Goal: Task Accomplishment & Management: Manage account settings

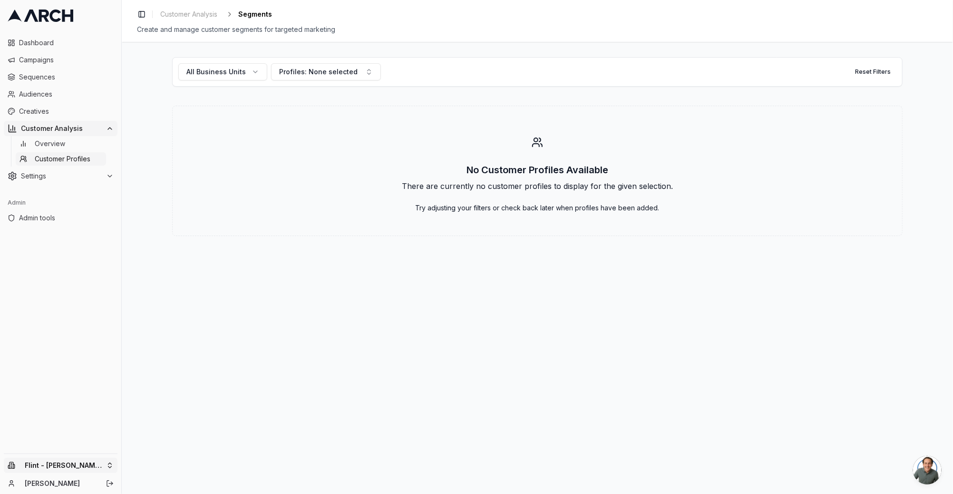
click at [66, 468] on html "Dashboard Campaigns Sequences Audiences Creatives Customer Analysis Overview Cu…" at bounding box center [476, 247] width 953 height 494
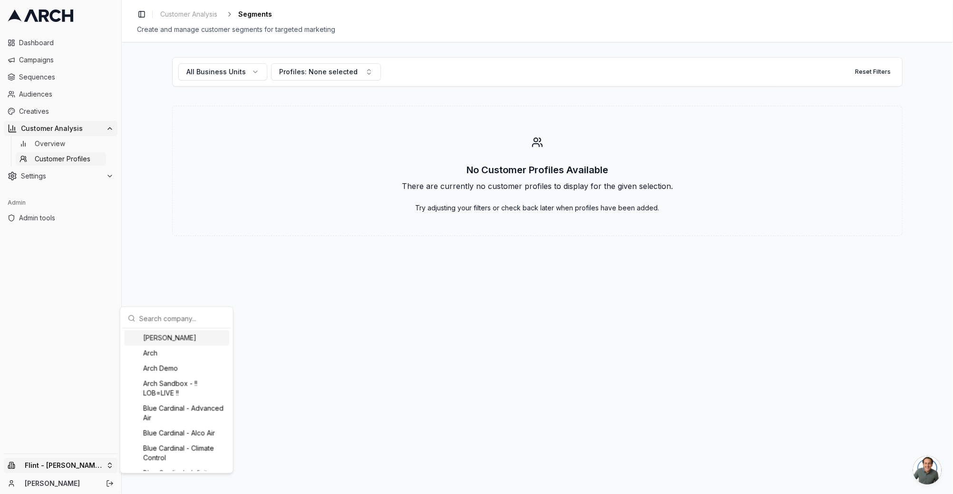
click at [84, 430] on html "Dashboard Campaigns Sequences Audiences Creatives Customer Analysis Overview Cu…" at bounding box center [476, 247] width 953 height 494
click at [74, 465] on html "Dashboard Campaigns Sequences Audiences Creatives Customer Analysis Overview Cu…" at bounding box center [476, 247] width 953 height 494
click at [46, 222] on html "Dashboard Campaigns Sequences Audiences Creatives Customer Analysis Overview Cu…" at bounding box center [476, 247] width 953 height 494
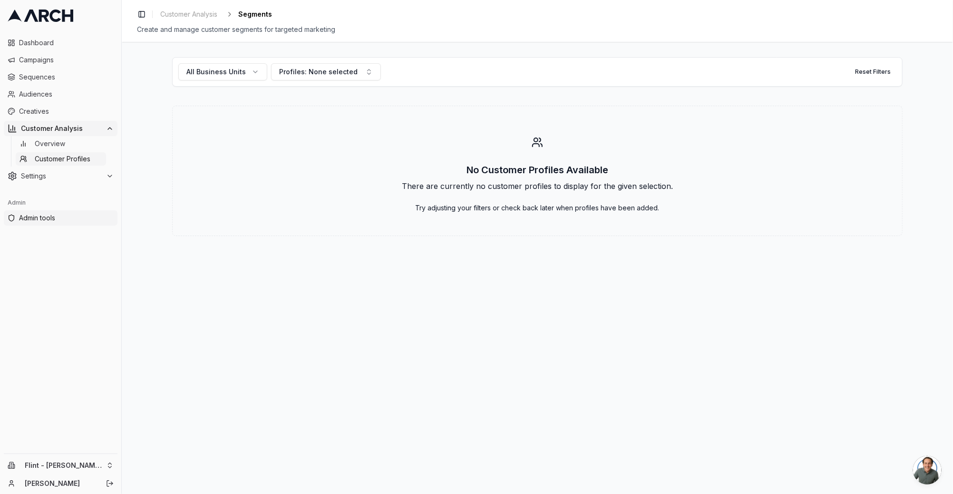
click at [39, 218] on span "Admin tools" at bounding box center [66, 218] width 95 height 10
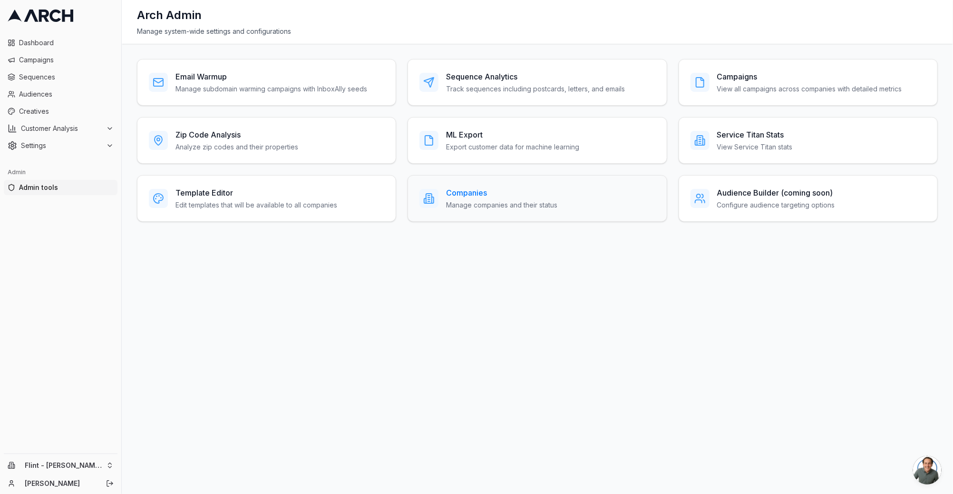
click at [463, 211] on div "Companies Manage companies and their status" at bounding box center [537, 198] width 259 height 47
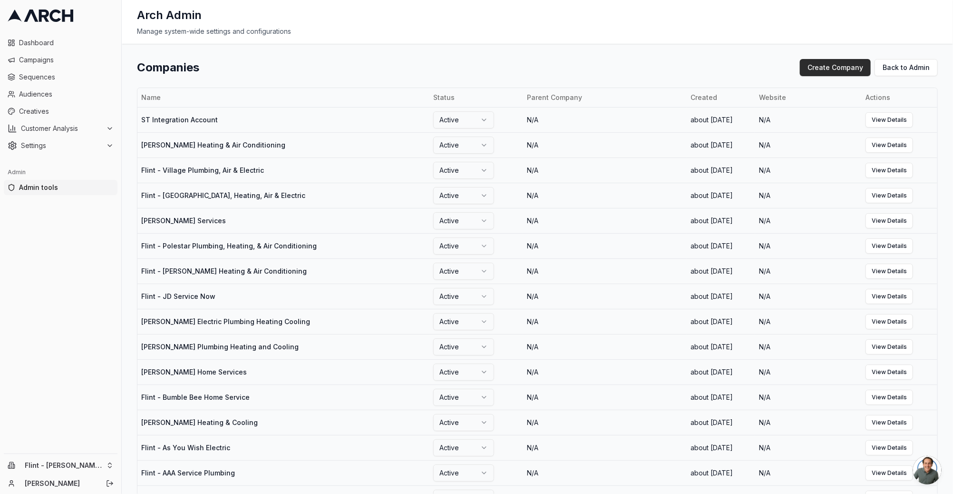
click at [855, 64] on button "Create Company" at bounding box center [835, 67] width 71 height 17
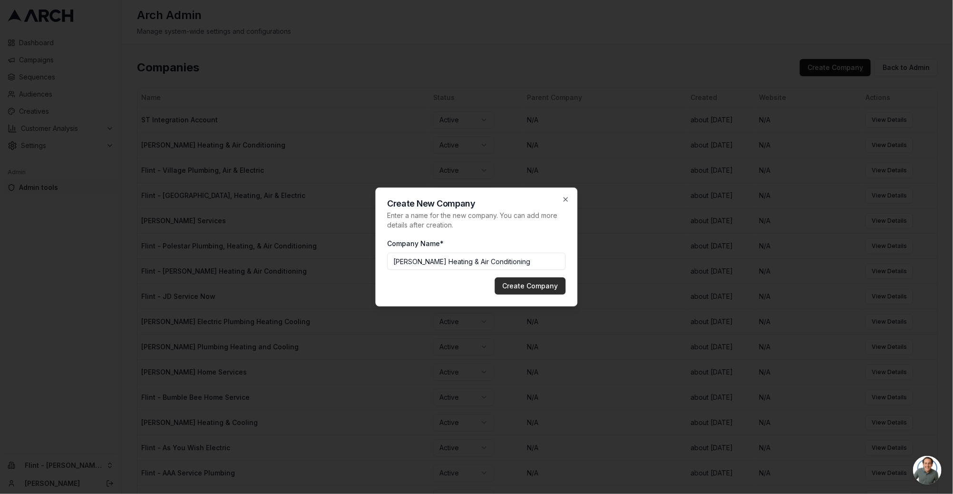
type input "[PERSON_NAME] Heating & Air Conditioning"
click at [540, 283] on button "Create Company" at bounding box center [530, 285] width 71 height 17
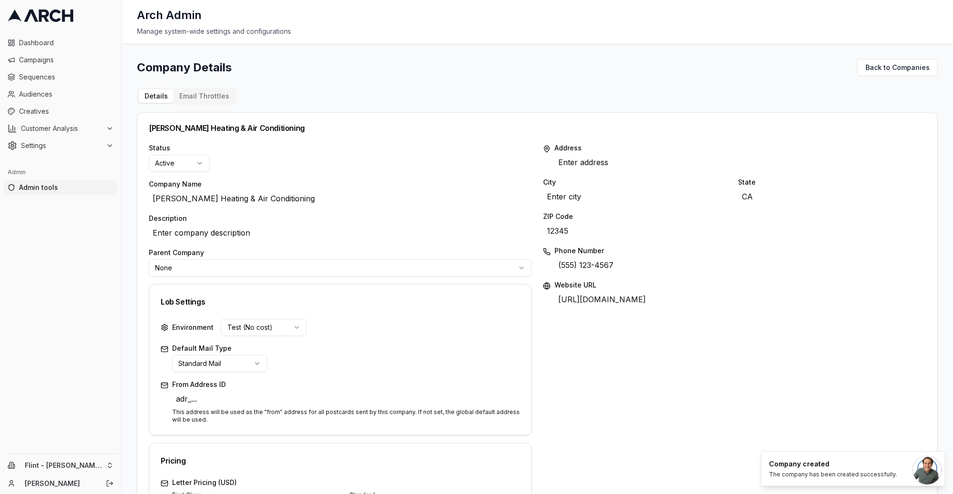
click at [186, 161] on html "Dashboard Campaigns Sequences Audiences Creatives Customer Analysis Settings Ad…" at bounding box center [476, 247] width 953 height 494
click at [234, 143] on html "Dashboard Campaigns Sequences Audiences Creatives Customer Analysis Settings Ad…" at bounding box center [476, 247] width 953 height 494
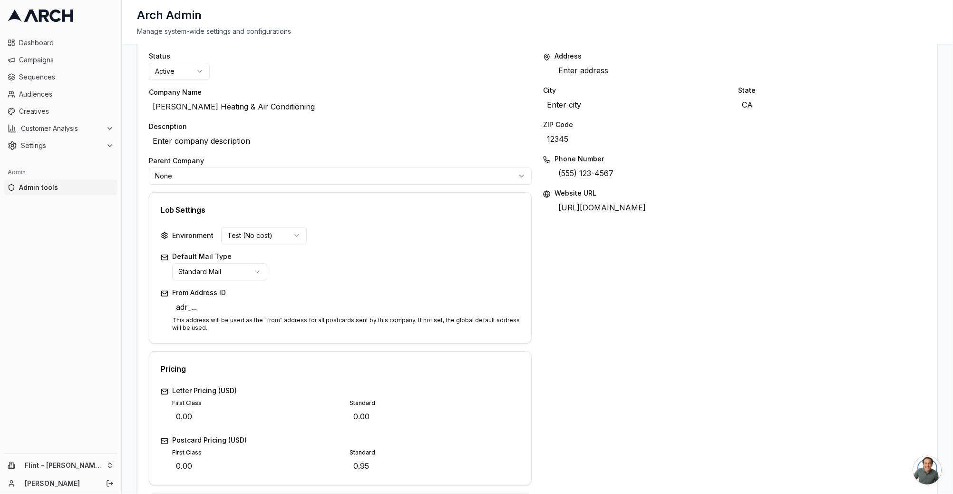
click at [200, 177] on html "Dashboard Campaigns Sequences Audiences Creatives Customer Analysis Settings Ad…" at bounding box center [476, 247] width 953 height 494
click at [260, 133] on html "Dashboard Campaigns Sequences Audiences Creatives Customer Analysis Settings Ad…" at bounding box center [476, 247] width 953 height 494
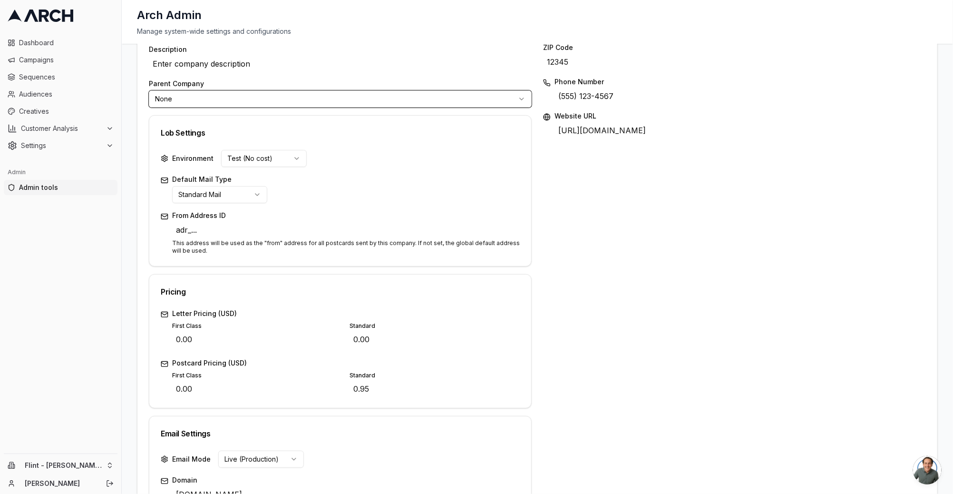
scroll to position [170, 0]
click at [245, 159] on html "Dashboard Campaigns Sequences Audiences Creatives Customer Analysis Settings Ad…" at bounding box center [476, 247] width 953 height 494
click at [248, 136] on html "Dashboard Campaigns Sequences Audiences Creatives Customer Analysis Settings Ad…" at bounding box center [476, 247] width 953 height 494
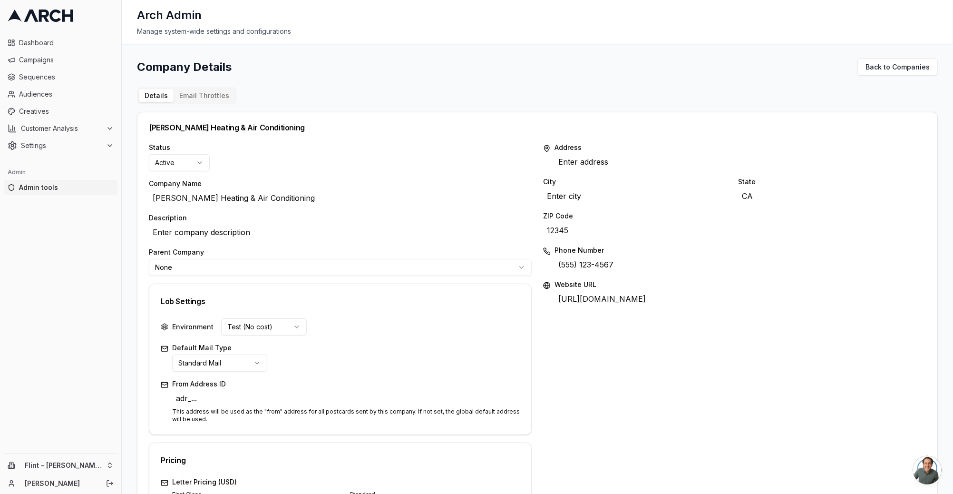
scroll to position [0, 0]
click at [206, 99] on button "Email Throttles" at bounding box center [204, 95] width 61 height 13
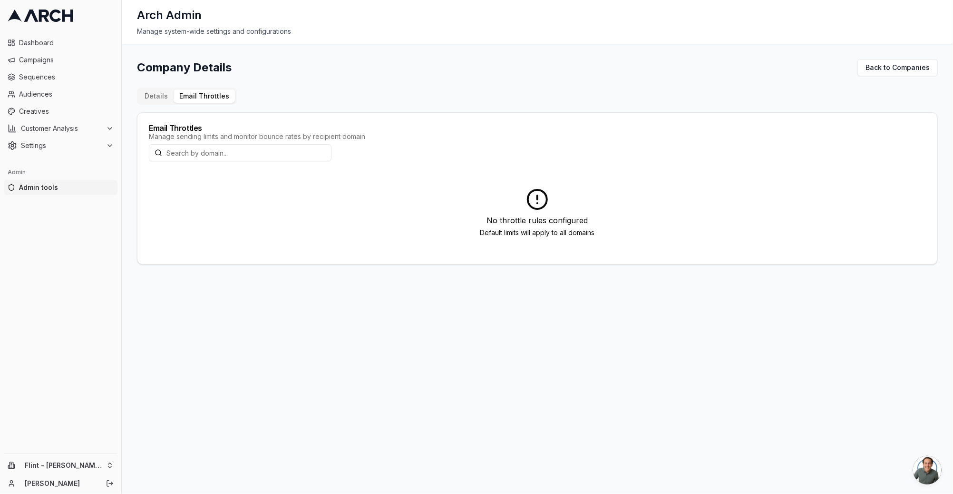
click at [154, 94] on button "Details" at bounding box center [156, 95] width 35 height 13
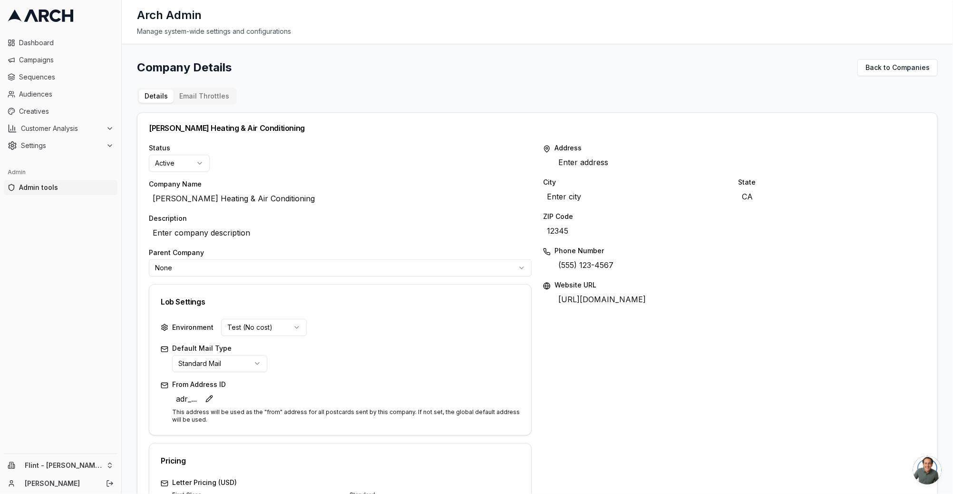
scroll to position [317, 0]
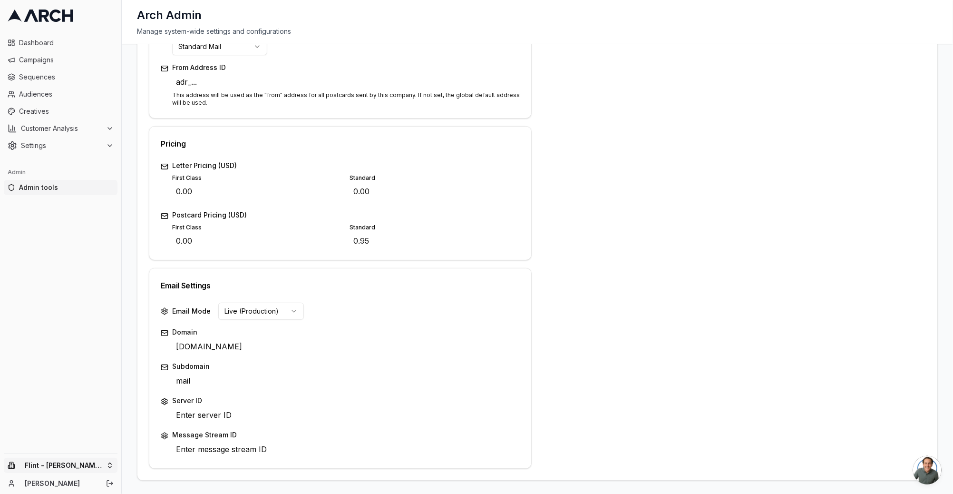
click at [63, 464] on html "Dashboard Campaigns Sequences Audiences Creatives Customer Analysis Settings Ad…" at bounding box center [476, 247] width 953 height 494
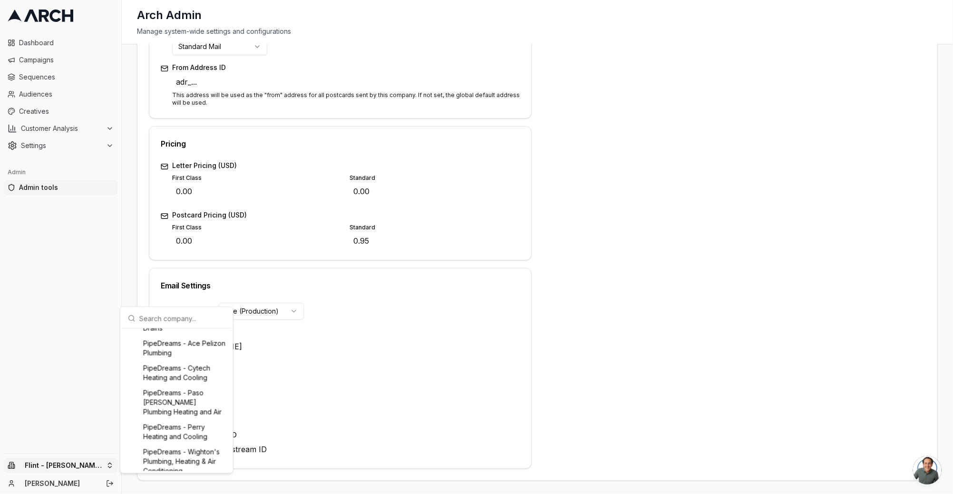
scroll to position [1032, 0]
click at [383, 386] on html "Dashboard Campaigns Sequences Audiences Creatives Customer Analysis Settings Ad…" at bounding box center [476, 247] width 953 height 494
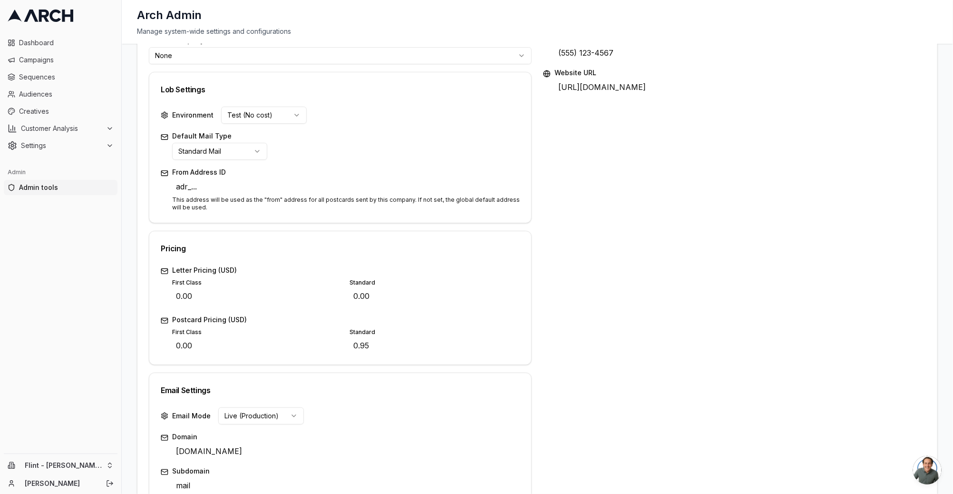
scroll to position [219, 0]
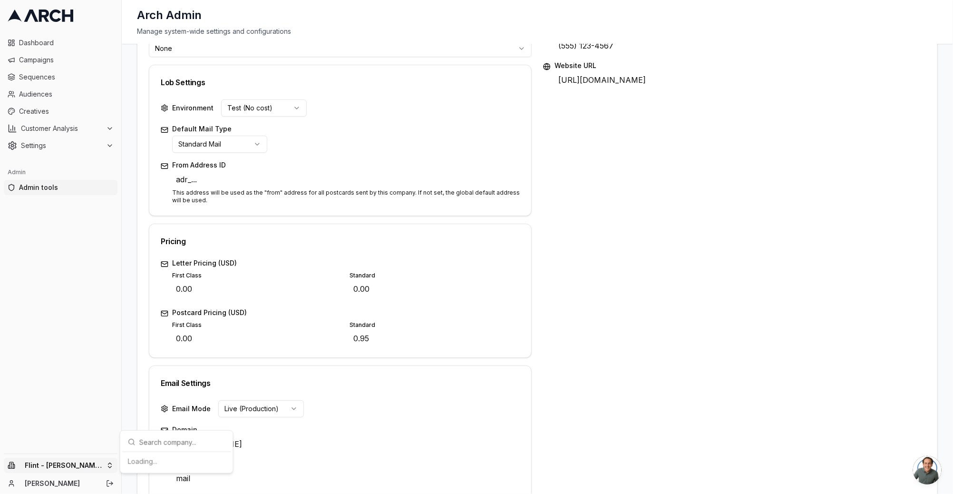
click at [44, 458] on html "Dashboard Campaigns Sequences Audiences Creatives Customer Analysis Settings Ad…" at bounding box center [476, 247] width 953 height 494
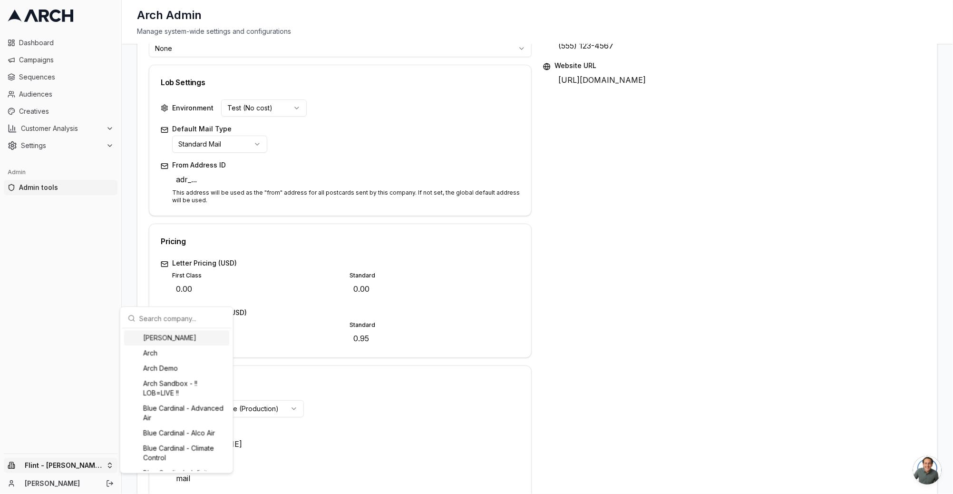
click at [172, 322] on input "text" at bounding box center [182, 318] width 86 height 19
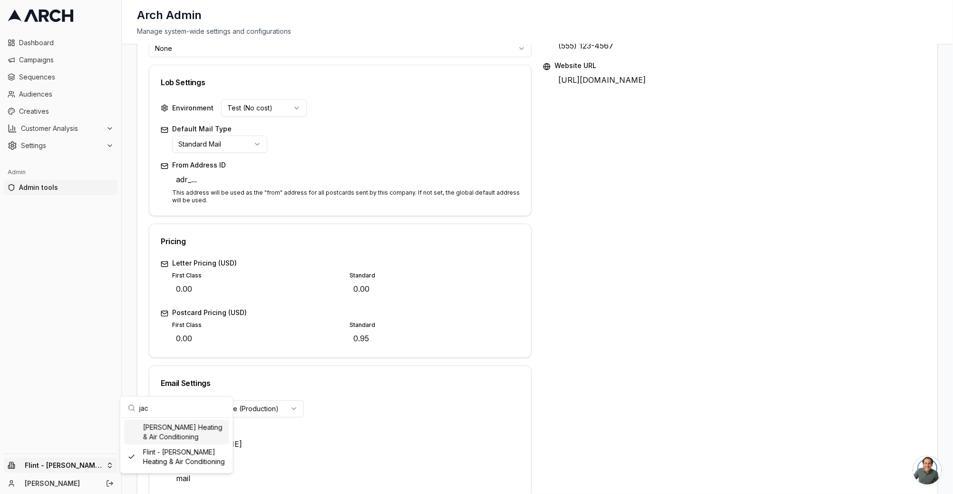
type input "jac"
click at [170, 431] on div "[PERSON_NAME] Heating & Air Conditioning" at bounding box center [176, 431] width 105 height 25
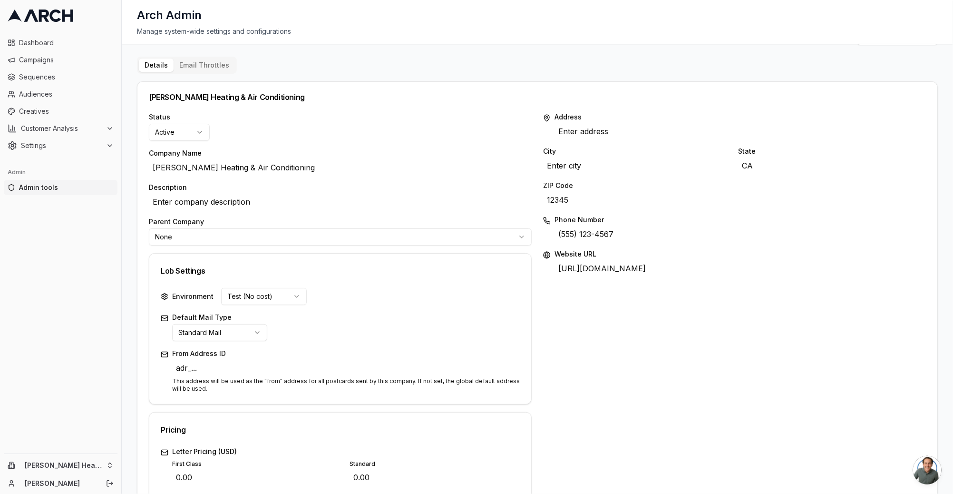
scroll to position [17, 0]
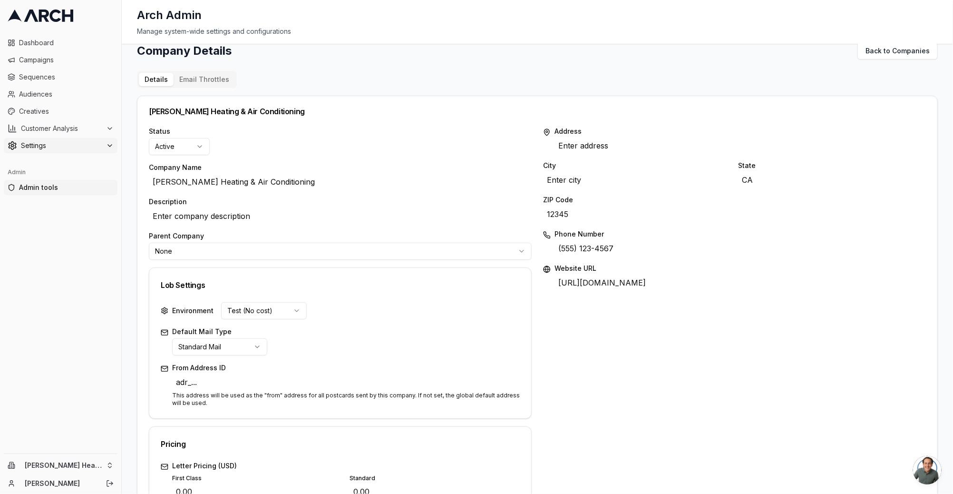
click at [72, 148] on span "Settings" at bounding box center [61, 146] width 81 height 10
click at [55, 242] on link "Integrations" at bounding box center [61, 236] width 90 height 13
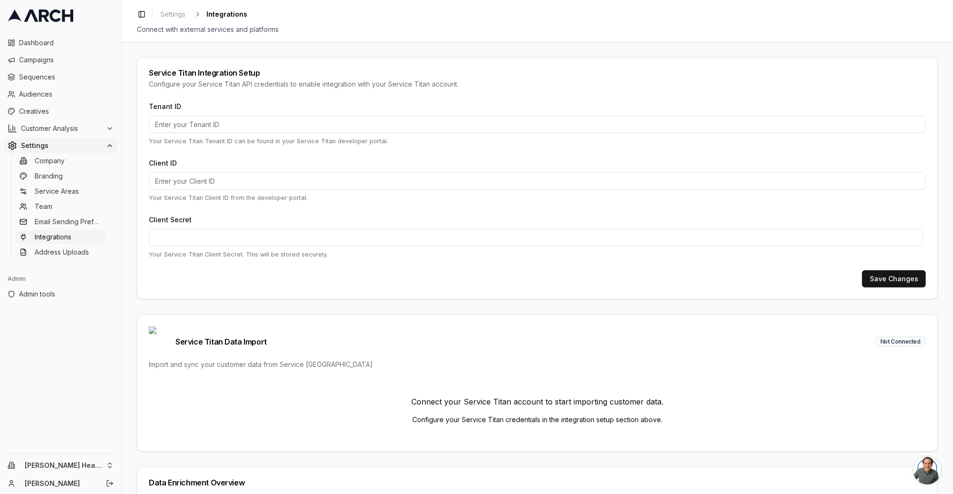
click at [178, 182] on input "Client ID" at bounding box center [537, 180] width 777 height 17
paste input "cid.q7liwapkuilal7o4y2w9pw0dp"
type input "cid.q7liwapkuilal7o4y2w9pw0dp"
click at [196, 120] on input "Tenant ID" at bounding box center [537, 124] width 777 height 17
paste input "3093701013"
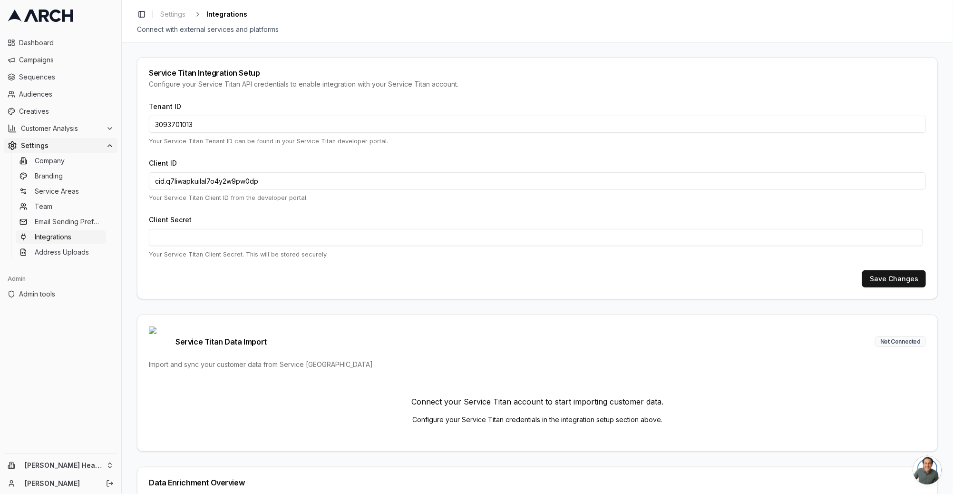
type input "3093701013"
click at [237, 98] on div "Service Titan Integration Setup Configure your Service Titan API credentials to…" at bounding box center [537, 79] width 800 height 43
click at [896, 279] on button "Save Changes" at bounding box center [894, 278] width 64 height 17
